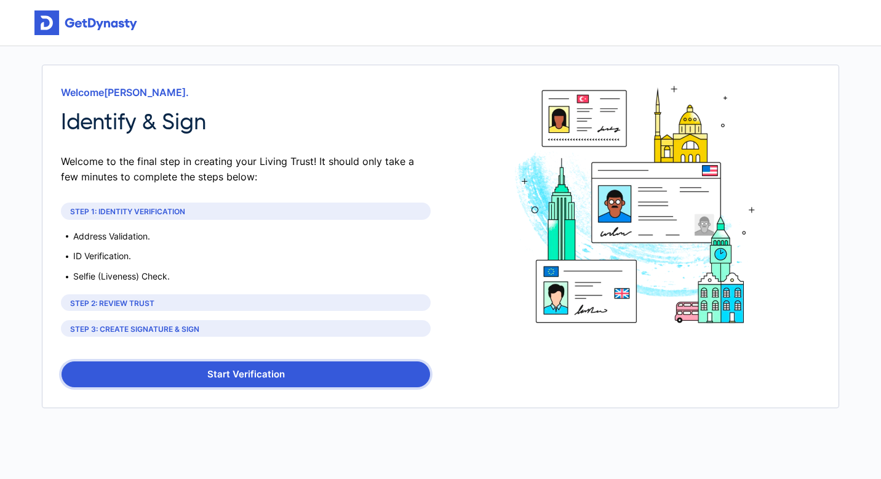
click at [292, 378] on button "Start Verification" at bounding box center [246, 374] width 369 height 26
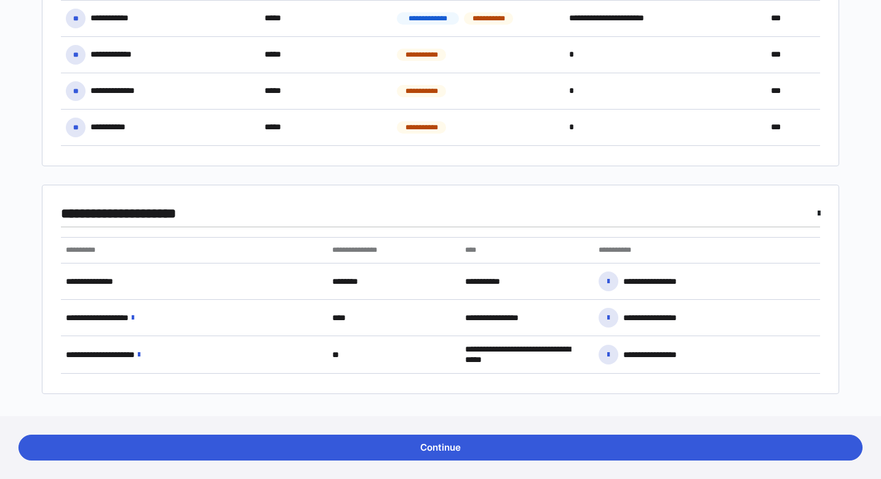
scroll to position [616, 0]
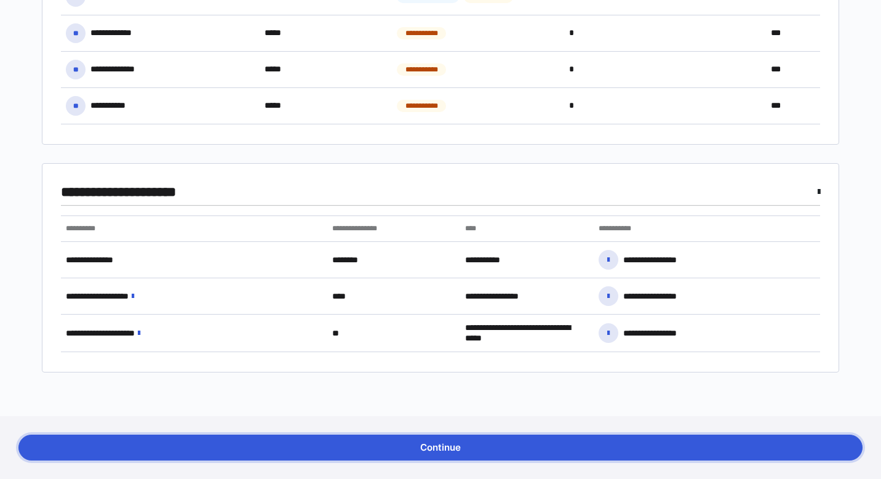
click at [422, 447] on button "Continue" at bounding box center [440, 448] width 844 height 26
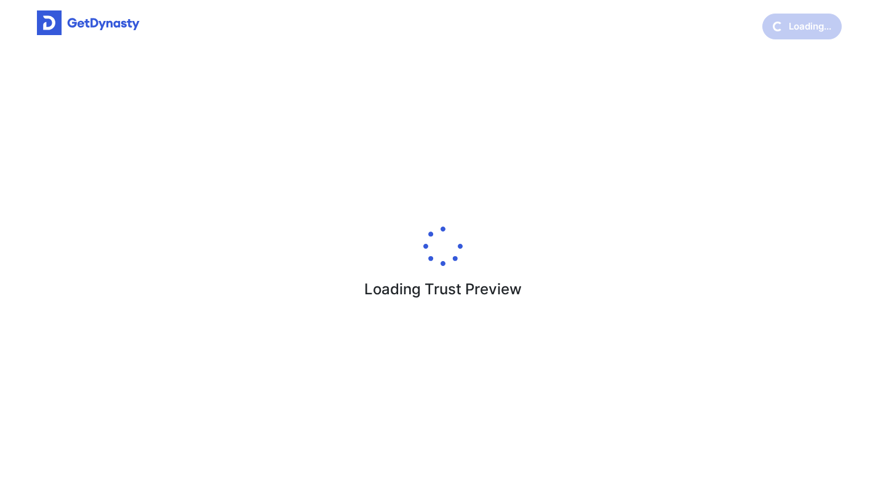
scroll to position [6, 0]
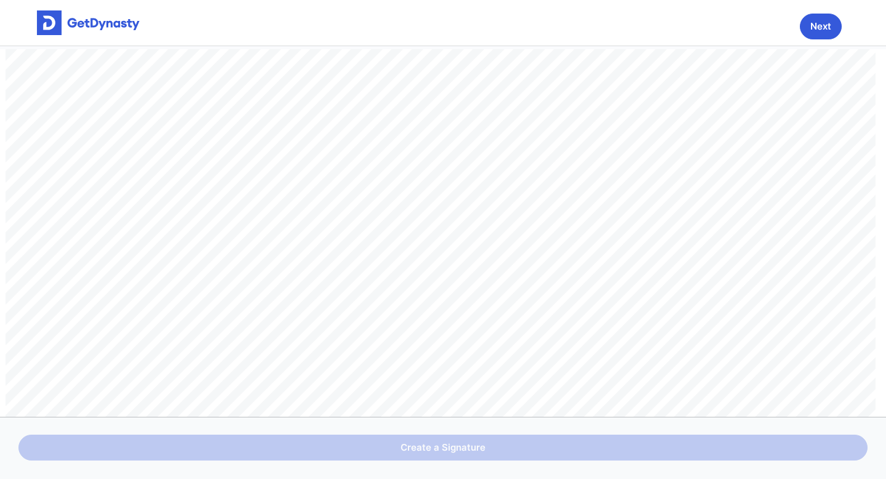
drag, startPoint x: 177, startPoint y: 234, endPoint x: 180, endPoint y: 302, distance: 67.2
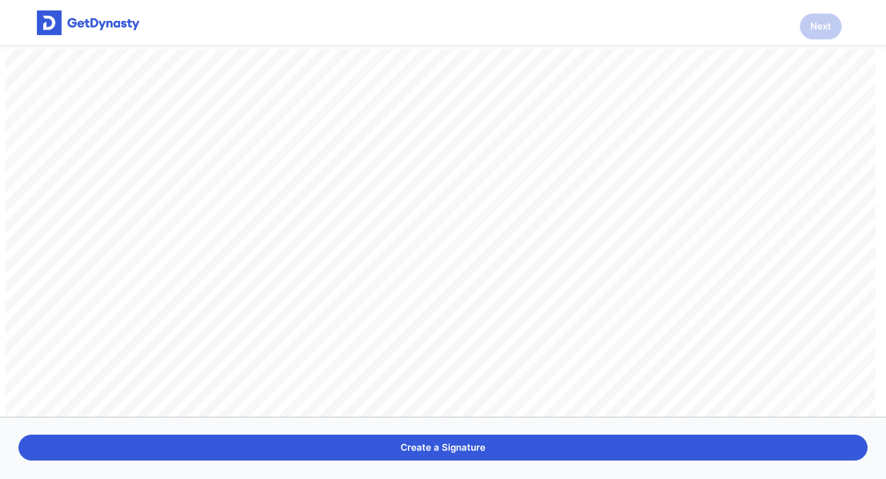
scroll to position [58397, 0]
click at [438, 447] on button "Create a Signature" at bounding box center [442, 448] width 849 height 26
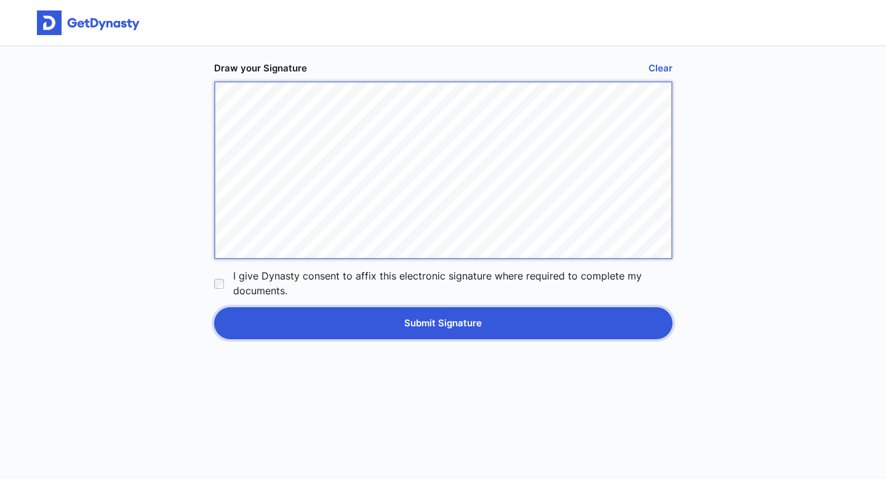
click at [332, 324] on button "Submit Signature" at bounding box center [443, 323] width 459 height 32
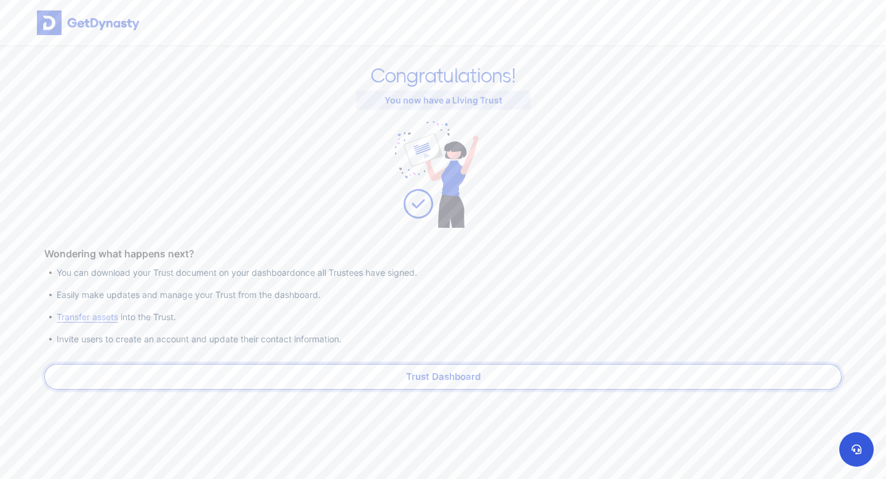
click at [427, 377] on link "Trust Dashboard" at bounding box center [443, 377] width 798 height 26
